Goal: Transaction & Acquisition: Purchase product/service

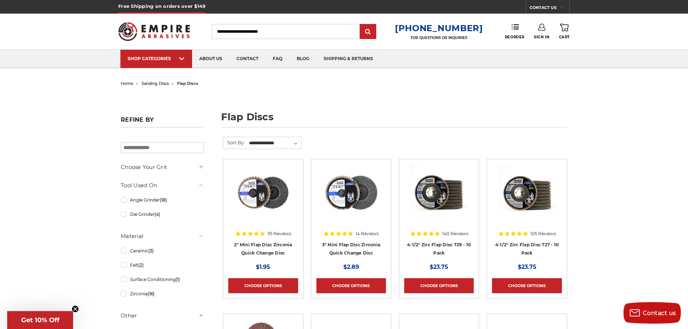
scroll to position [103, 0]
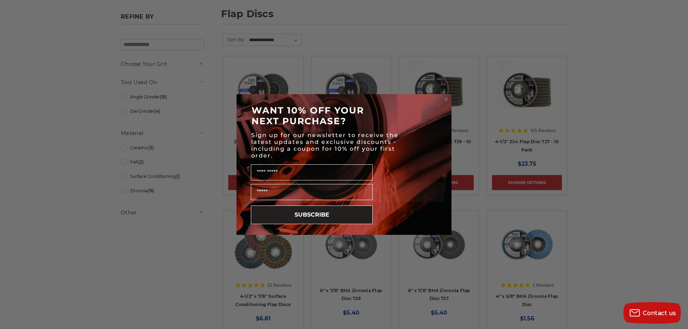
click at [447, 101] on icon "Close dialog" at bounding box center [446, 99] width 7 height 7
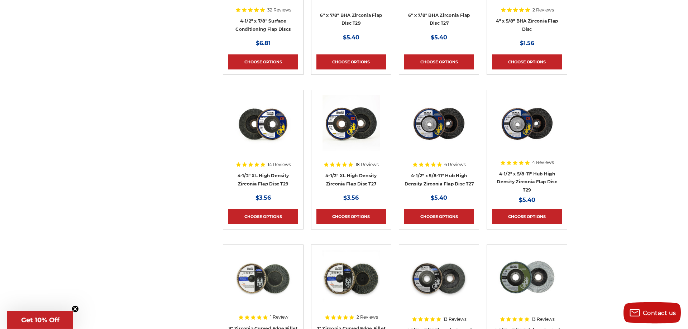
scroll to position [387, 0]
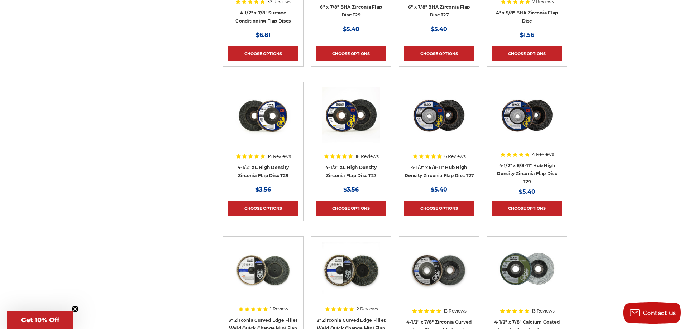
click at [522, 118] on img at bounding box center [526, 115] width 57 height 57
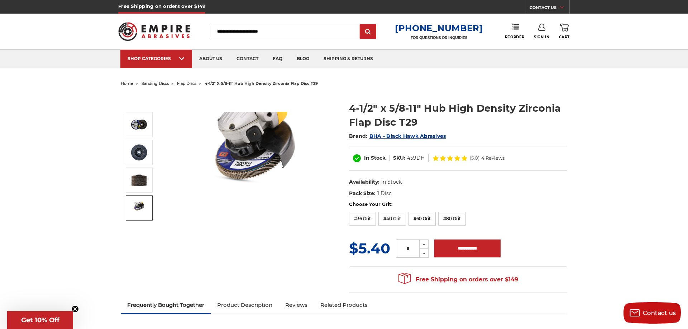
click at [418, 137] on span "BHA - Black Hawk Abrasives" at bounding box center [407, 136] width 77 height 6
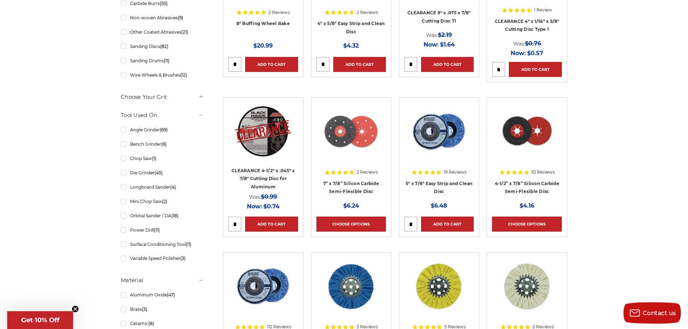
scroll to position [258, 0]
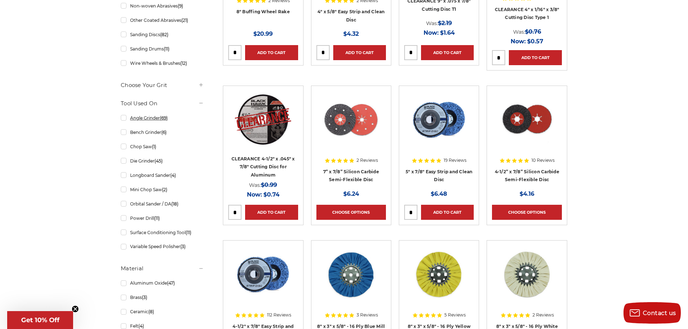
click at [122, 119] on link "Angle Grinder (69)" at bounding box center [162, 118] width 83 height 13
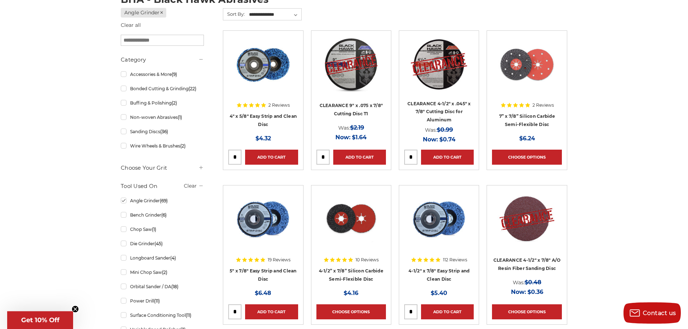
scroll to position [155, 0]
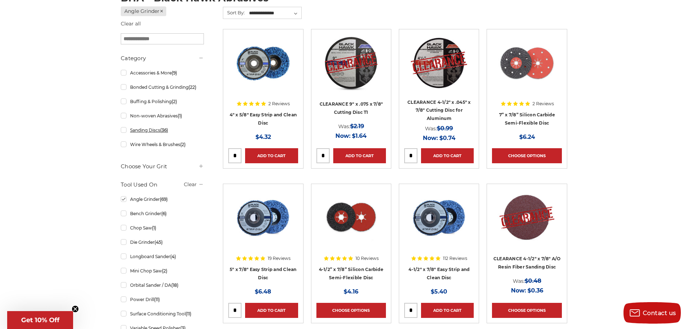
click at [123, 130] on link "Sanding Discs (36)" at bounding box center [162, 130] width 83 height 13
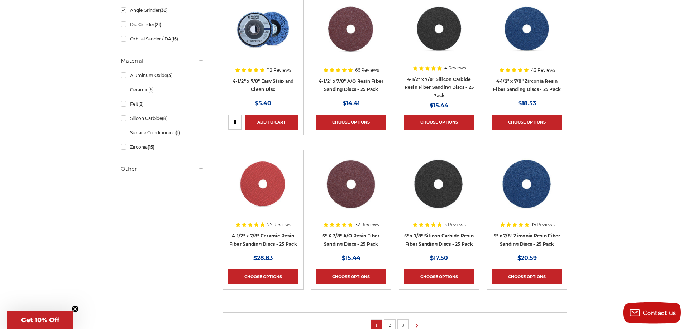
scroll to position [361, 0]
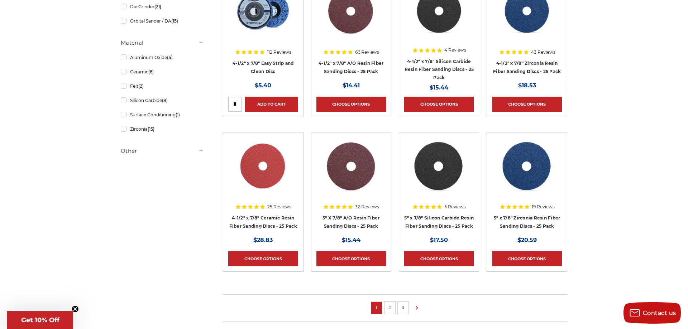
click at [391, 308] on link "2" at bounding box center [389, 308] width 7 height 8
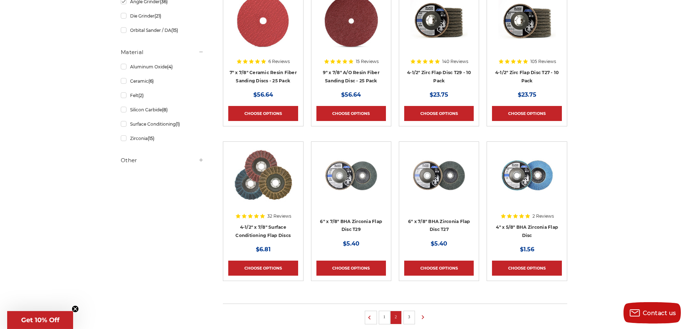
scroll to position [361, 0]
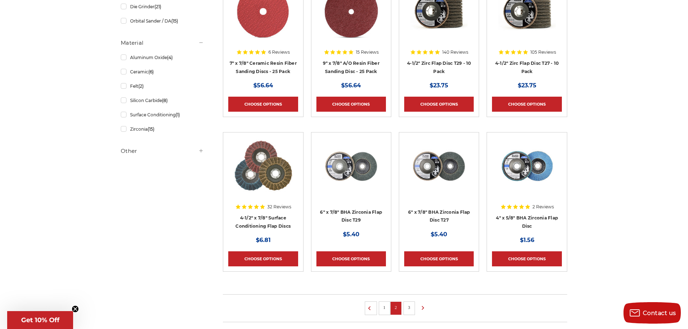
click at [409, 307] on link "3" at bounding box center [409, 308] width 7 height 8
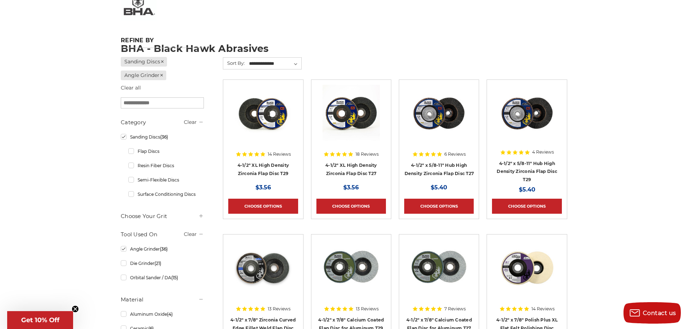
scroll to position [103, 0]
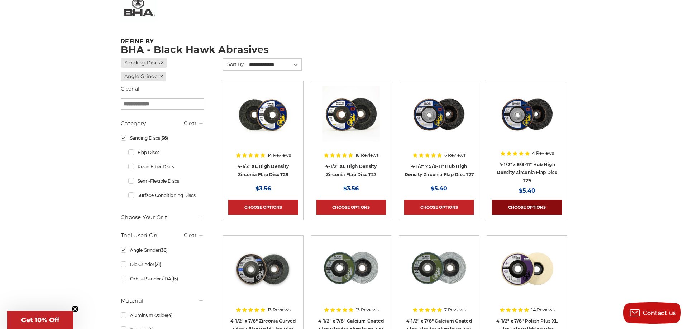
click at [544, 207] on link "Choose Options" at bounding box center [527, 207] width 70 height 15
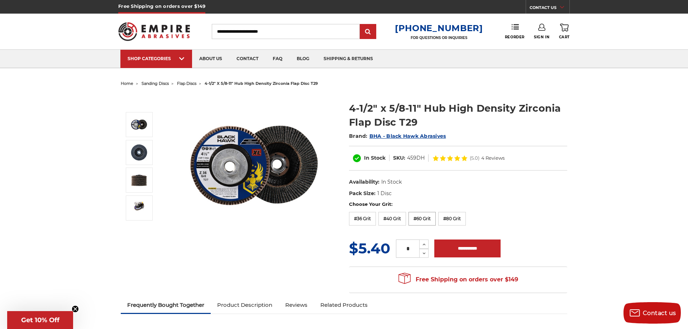
click at [428, 217] on label "#60 Grit" at bounding box center [422, 219] width 27 height 14
click at [397, 217] on label "#40 Grit" at bounding box center [392, 219] width 28 height 14
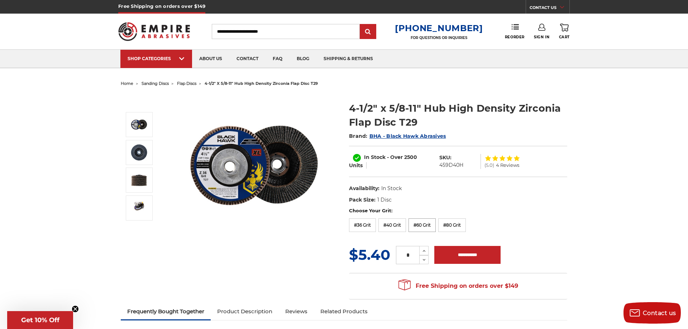
click at [423, 225] on label "#60 Grit" at bounding box center [422, 226] width 27 height 14
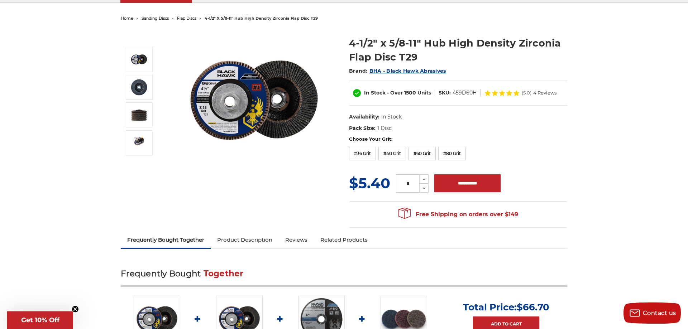
scroll to position [155, 0]
